Goal: Transaction & Acquisition: Purchase product/service

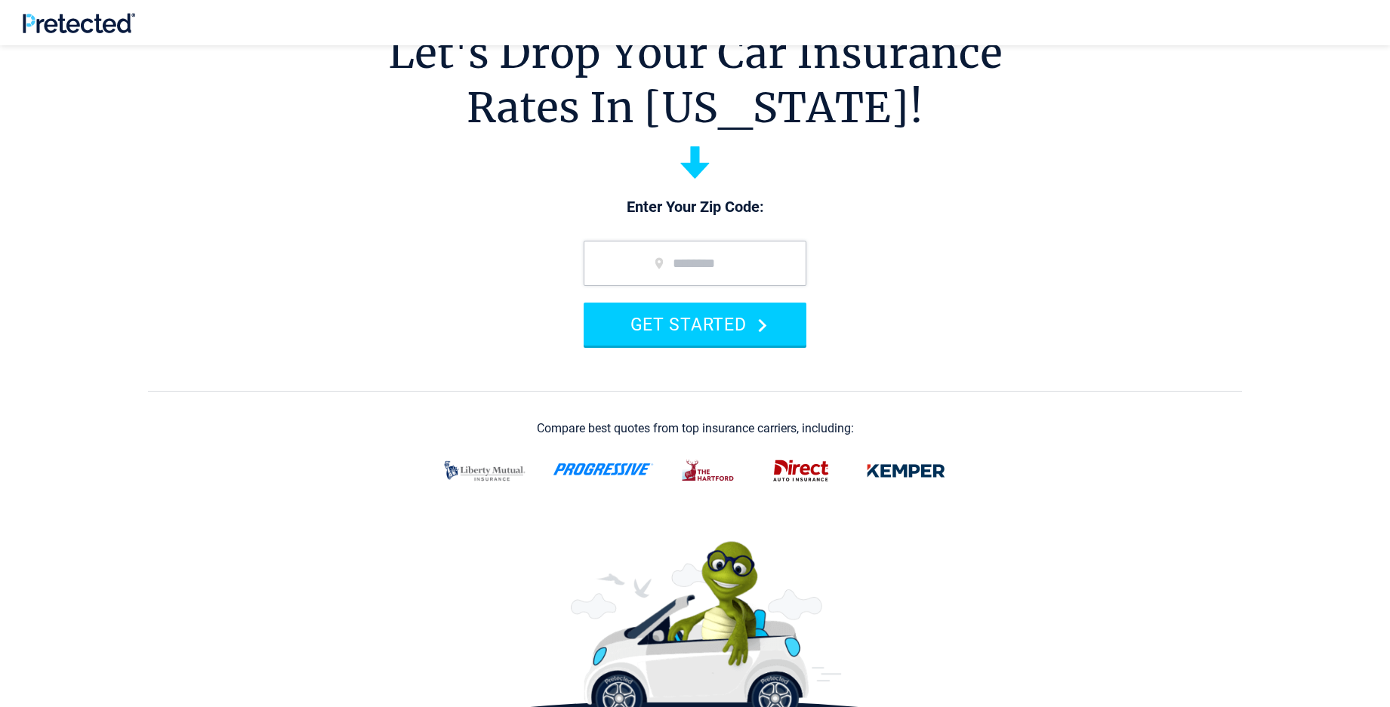
scroll to position [151, 0]
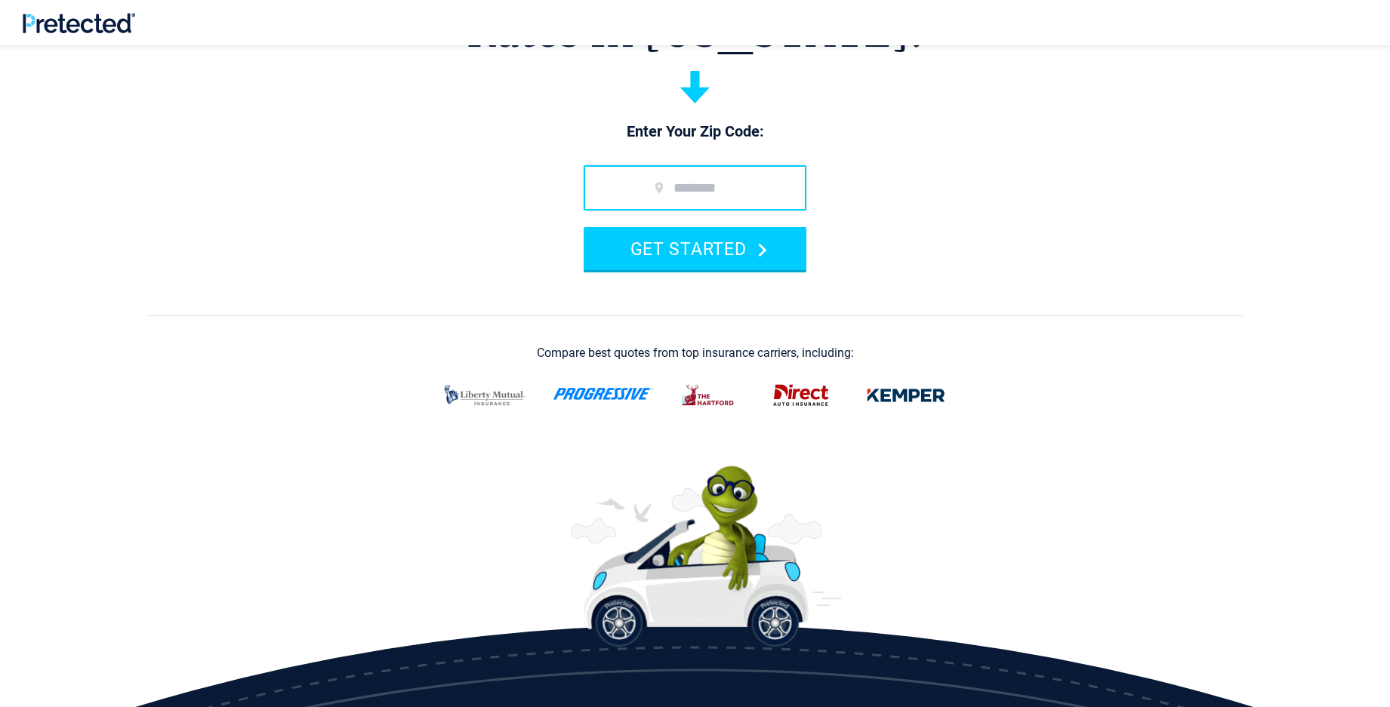
click at [656, 209] on input "zip code" at bounding box center [695, 187] width 223 height 45
type input "*****"
click at [584, 227] on button "GET STARTED" at bounding box center [695, 248] width 223 height 43
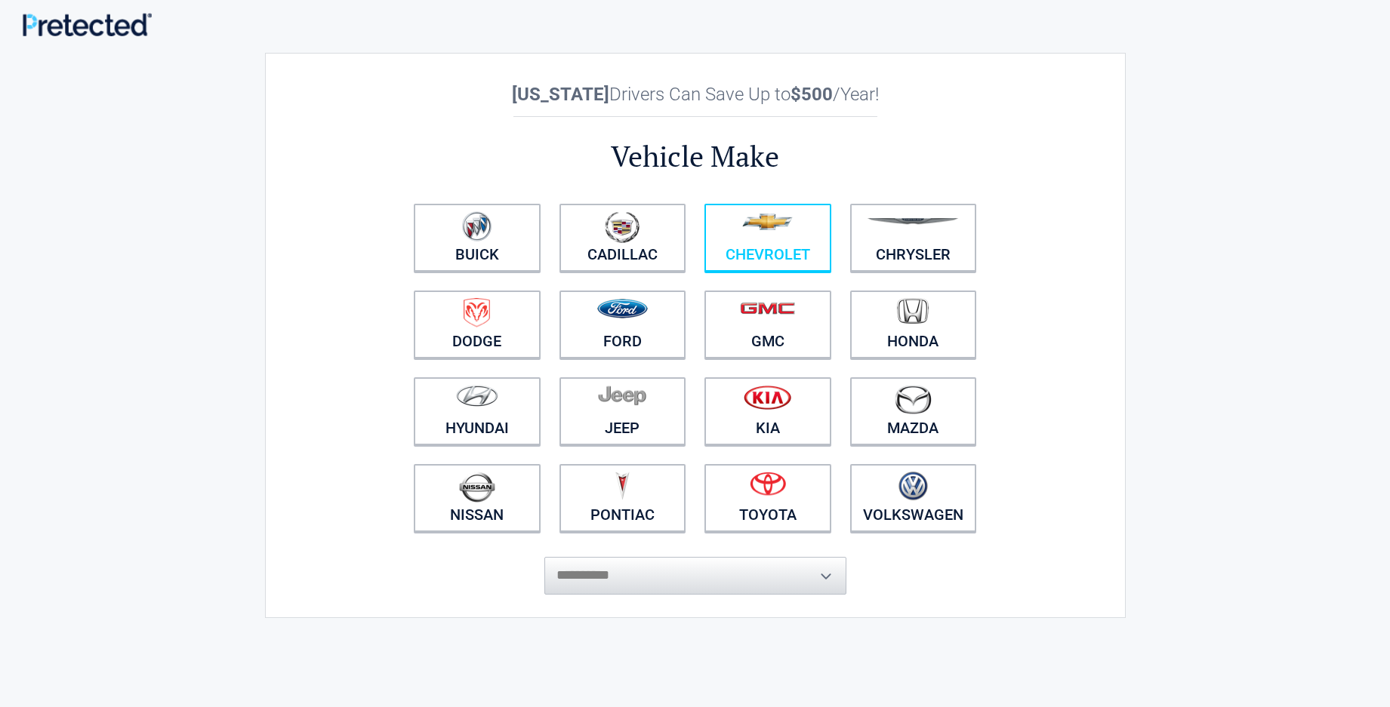
click at [757, 232] on figure at bounding box center [767, 228] width 109 height 34
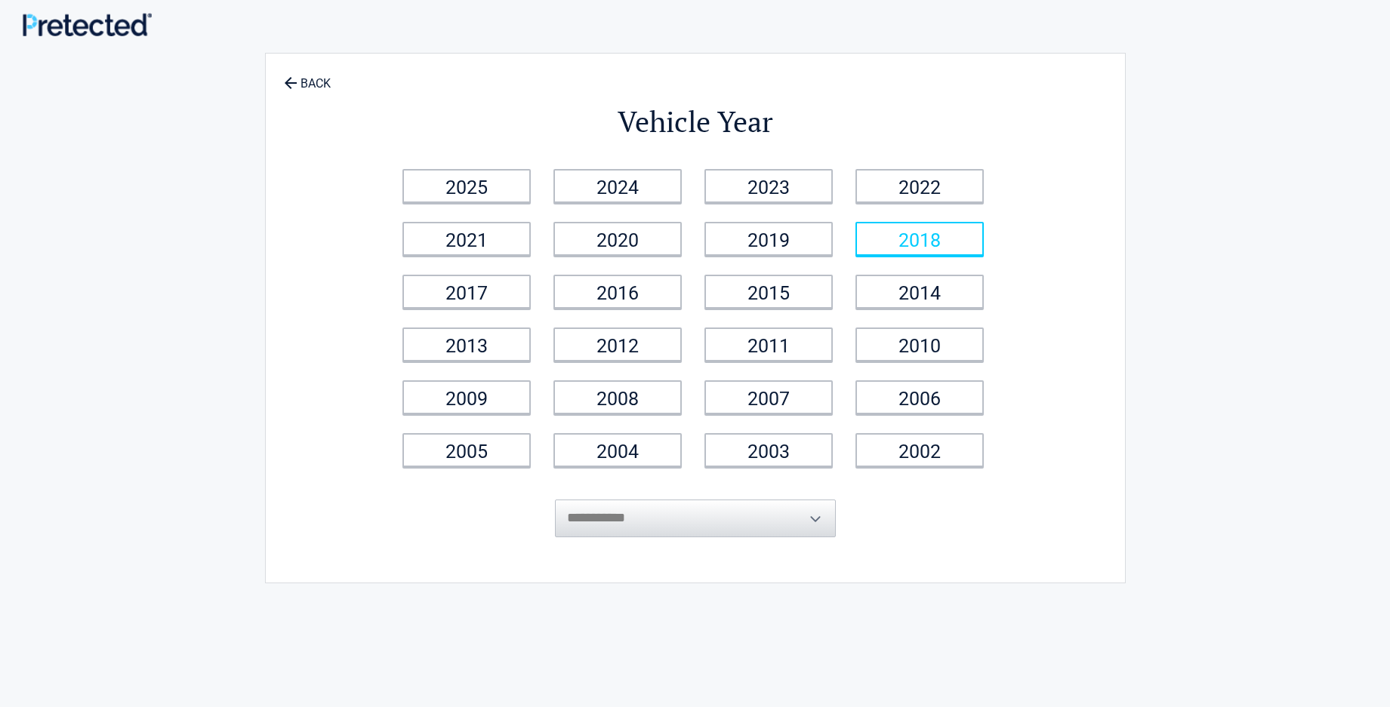
click at [895, 232] on link "2018" at bounding box center [919, 239] width 128 height 34
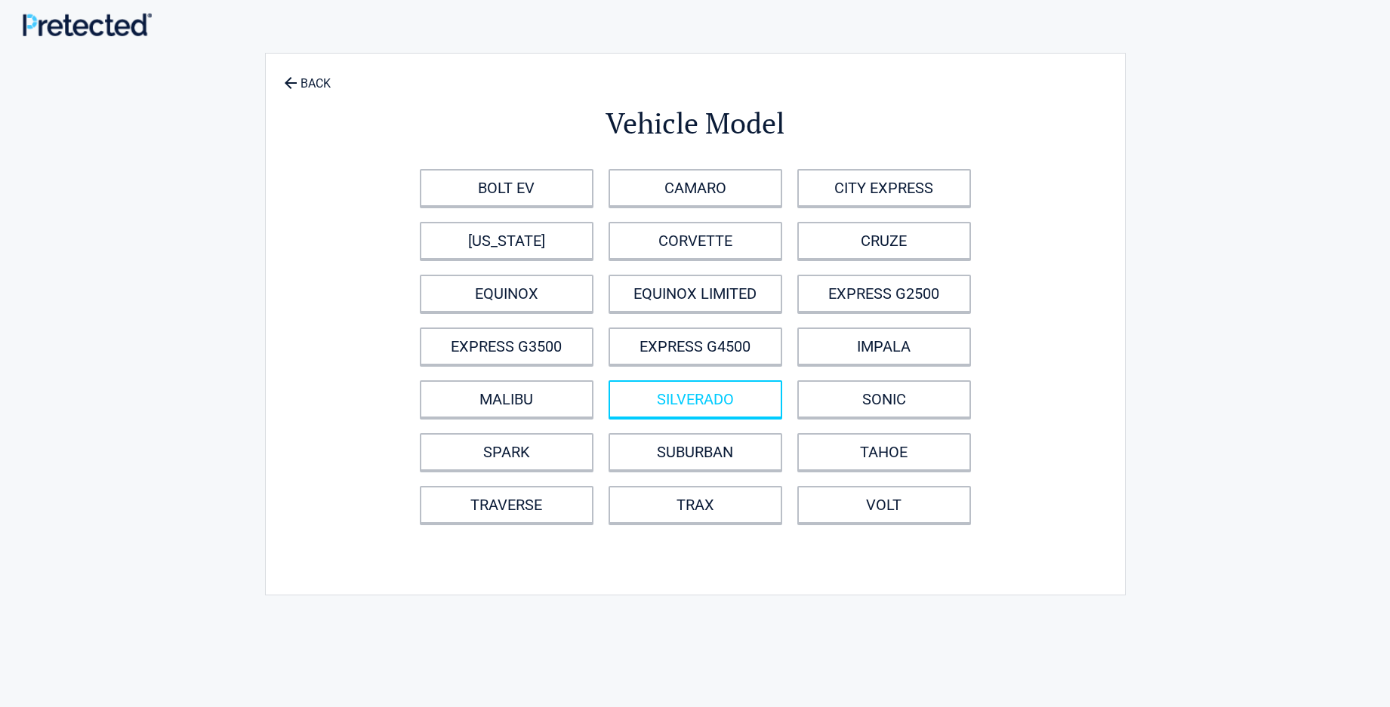
click at [735, 406] on link "SILVERADO" at bounding box center [695, 399] width 174 height 38
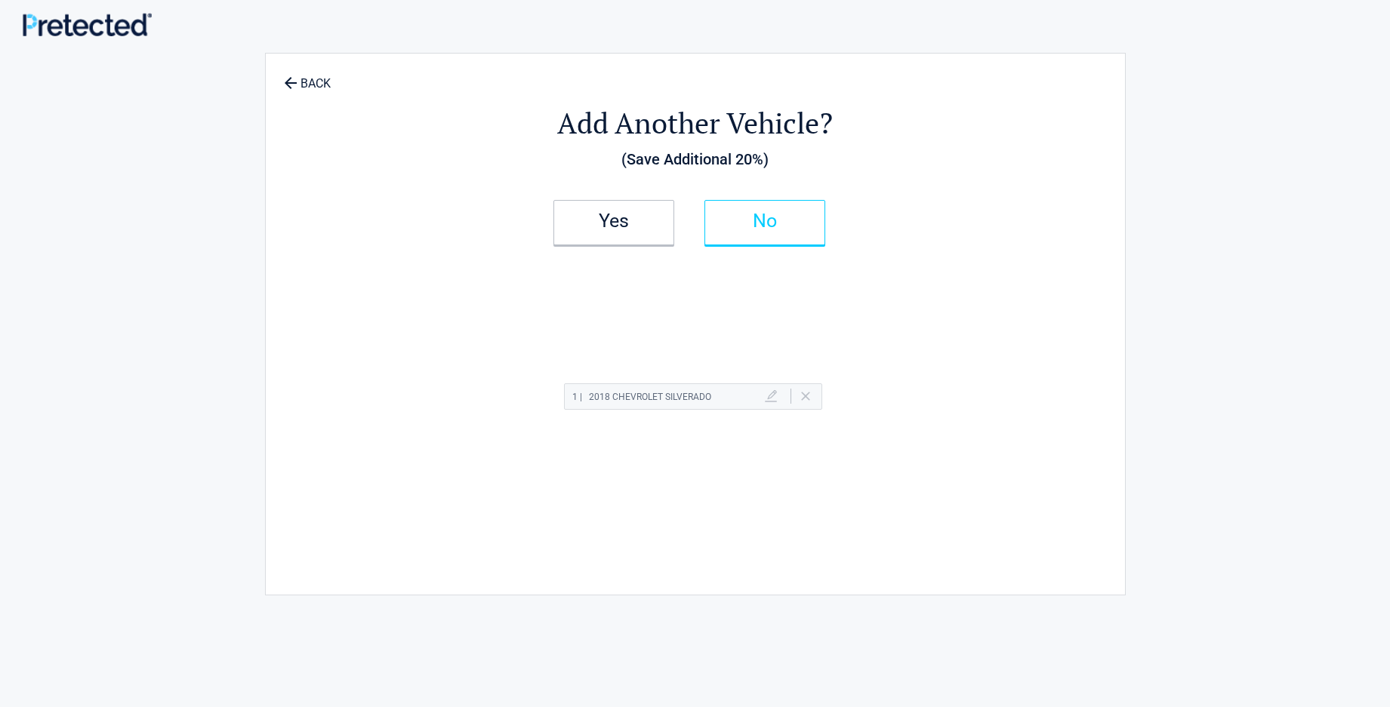
click at [756, 235] on link "No" at bounding box center [764, 222] width 121 height 45
